Goal: Navigation & Orientation: Find specific page/section

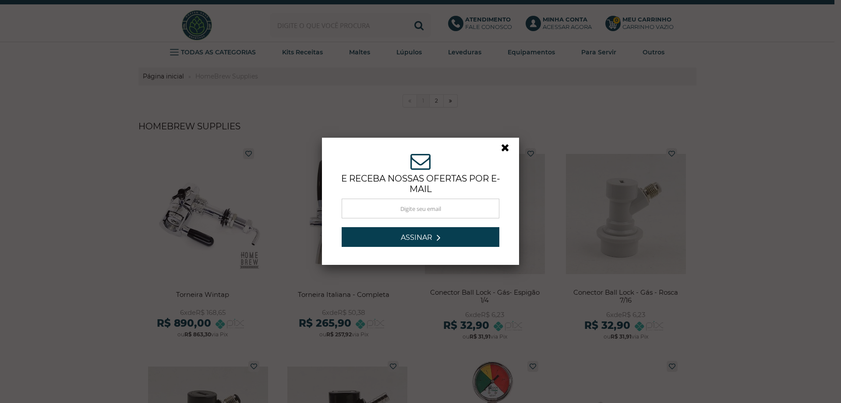
drag, startPoint x: 502, startPoint y: 145, endPoint x: 472, endPoint y: 167, distance: 37.6
click at [502, 145] on link at bounding box center [509, 150] width 16 height 16
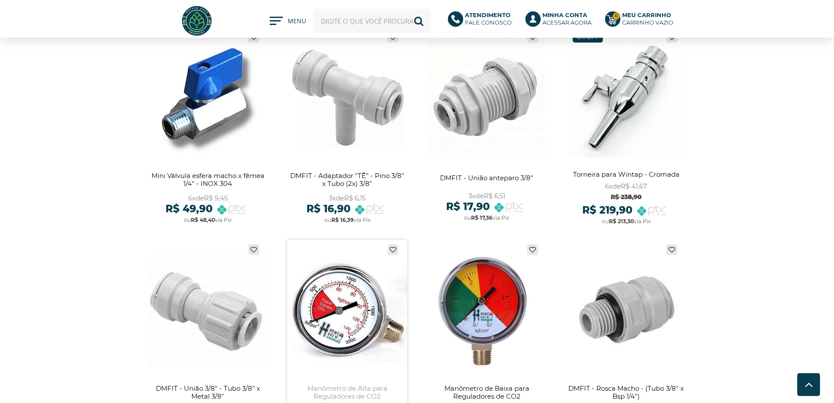
scroll to position [1183, 0]
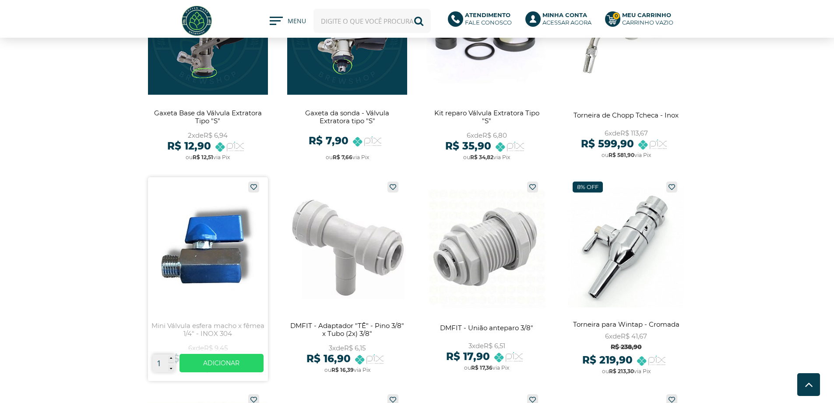
click at [215, 271] on link at bounding box center [208, 279] width 120 height 204
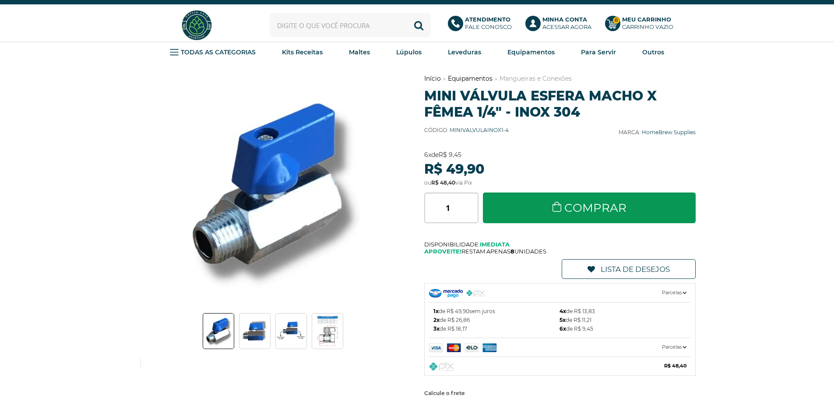
click at [219, 335] on img at bounding box center [218, 330] width 29 height 35
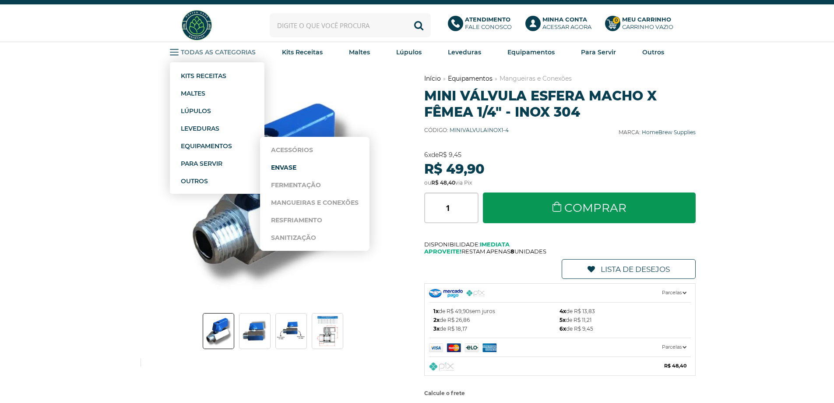
click at [285, 167] on link "Envase" at bounding box center [315, 168] width 88 height 18
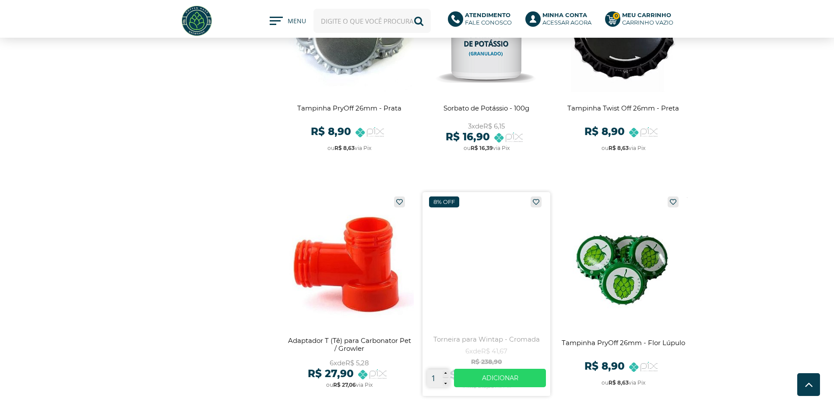
scroll to position [832, 0]
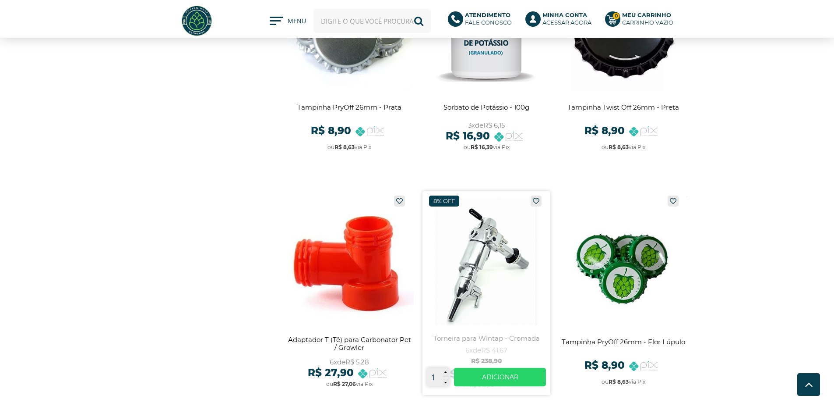
click at [472, 255] on link at bounding box center [487, 293] width 128 height 204
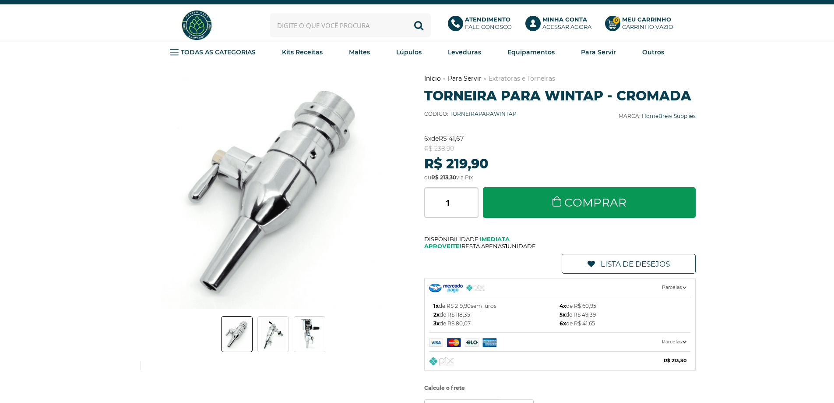
click at [312, 333] on img at bounding box center [309, 333] width 31 height 31
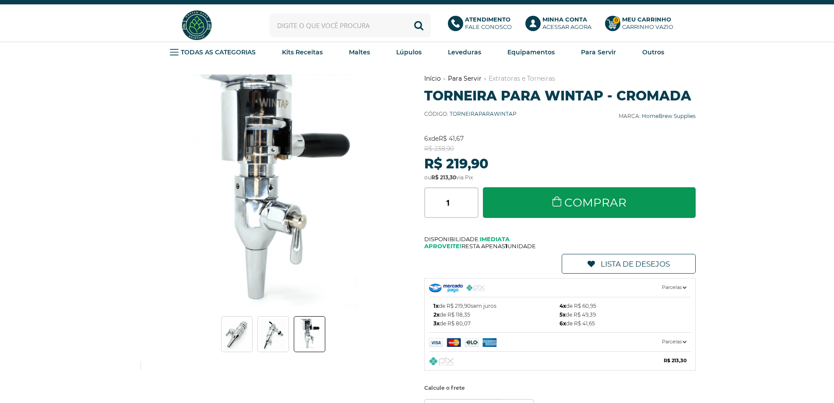
click at [280, 331] on img at bounding box center [273, 333] width 31 height 31
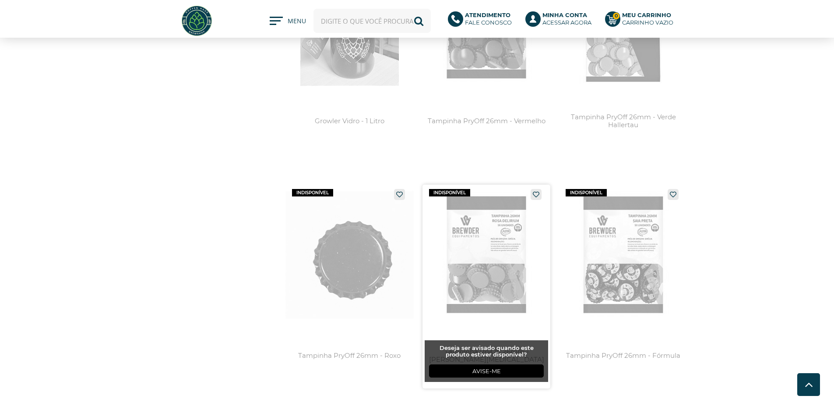
scroll to position [1616, 0]
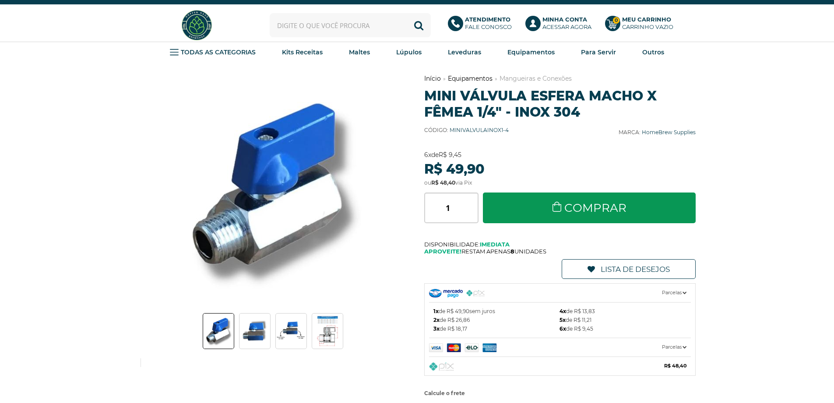
click at [290, 333] on img at bounding box center [291, 330] width 31 height 25
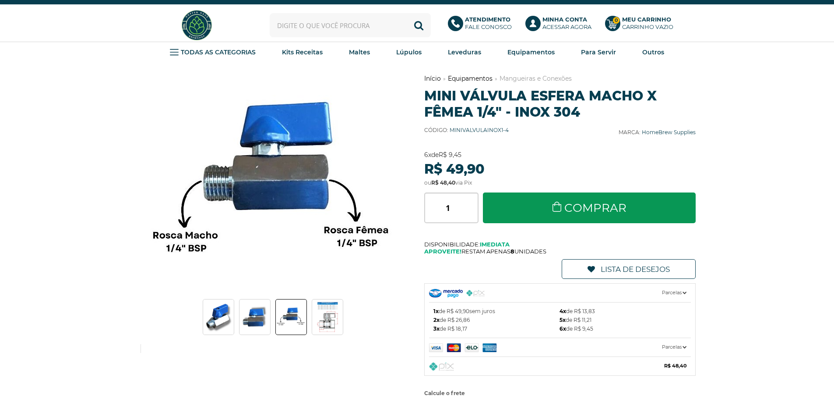
click at [264, 319] on img at bounding box center [255, 316] width 31 height 30
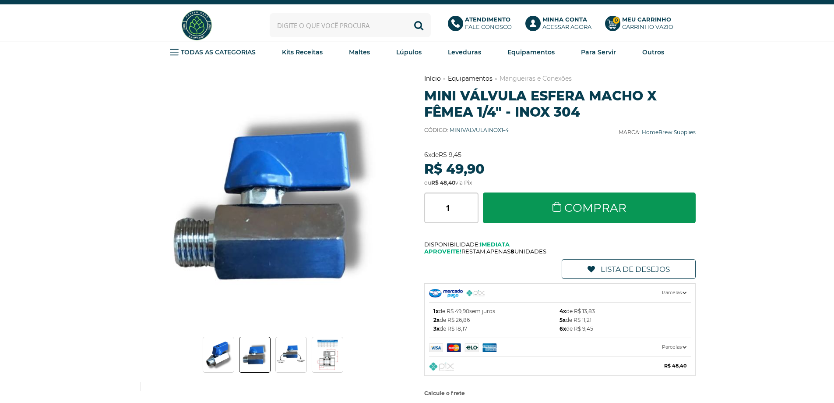
click at [218, 357] on img at bounding box center [218, 354] width 29 height 35
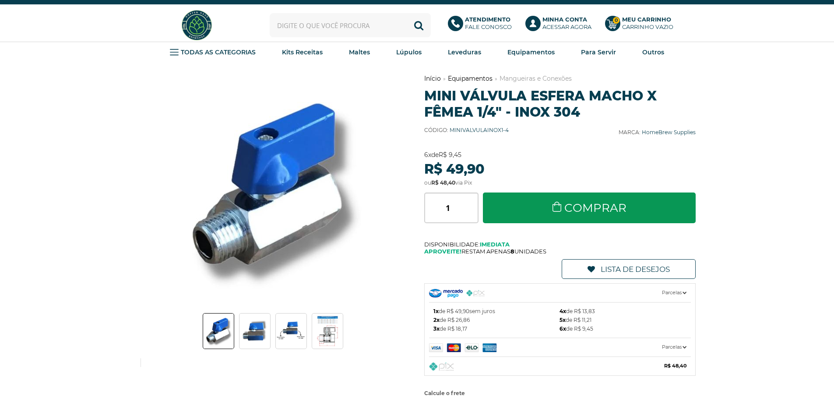
click at [327, 336] on img at bounding box center [327, 330] width 31 height 32
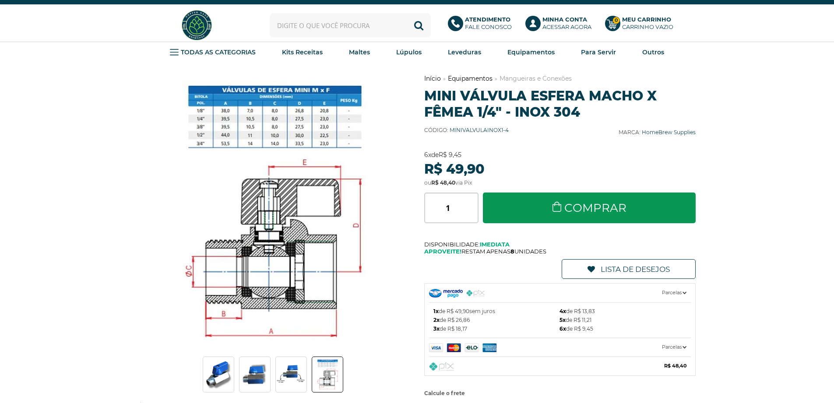
click at [259, 379] on img at bounding box center [255, 374] width 31 height 30
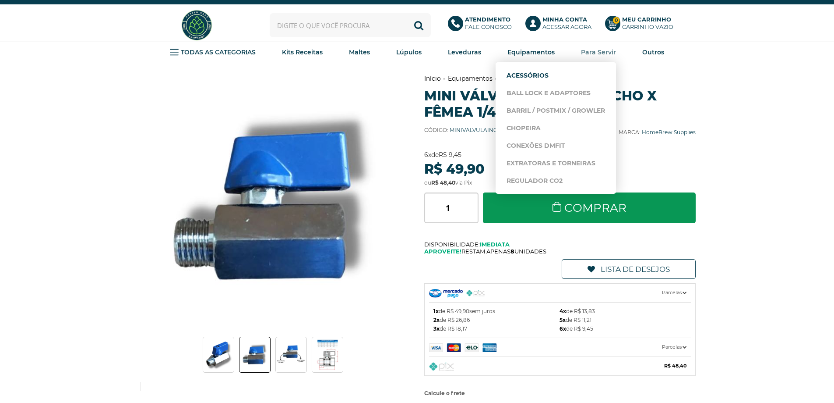
click at [526, 74] on link "Acessórios" at bounding box center [556, 76] width 99 height 18
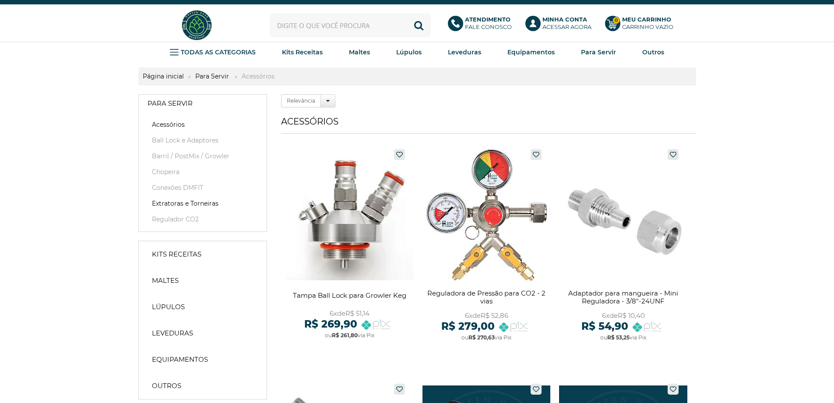
click at [188, 205] on link "Extratoras e Torneiras" at bounding box center [203, 203] width 110 height 9
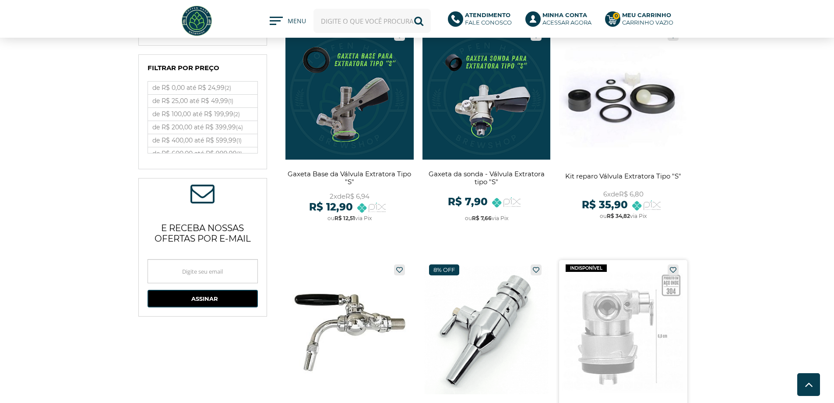
scroll to position [263, 0]
